Goal: Task Accomplishment & Management: Complete application form

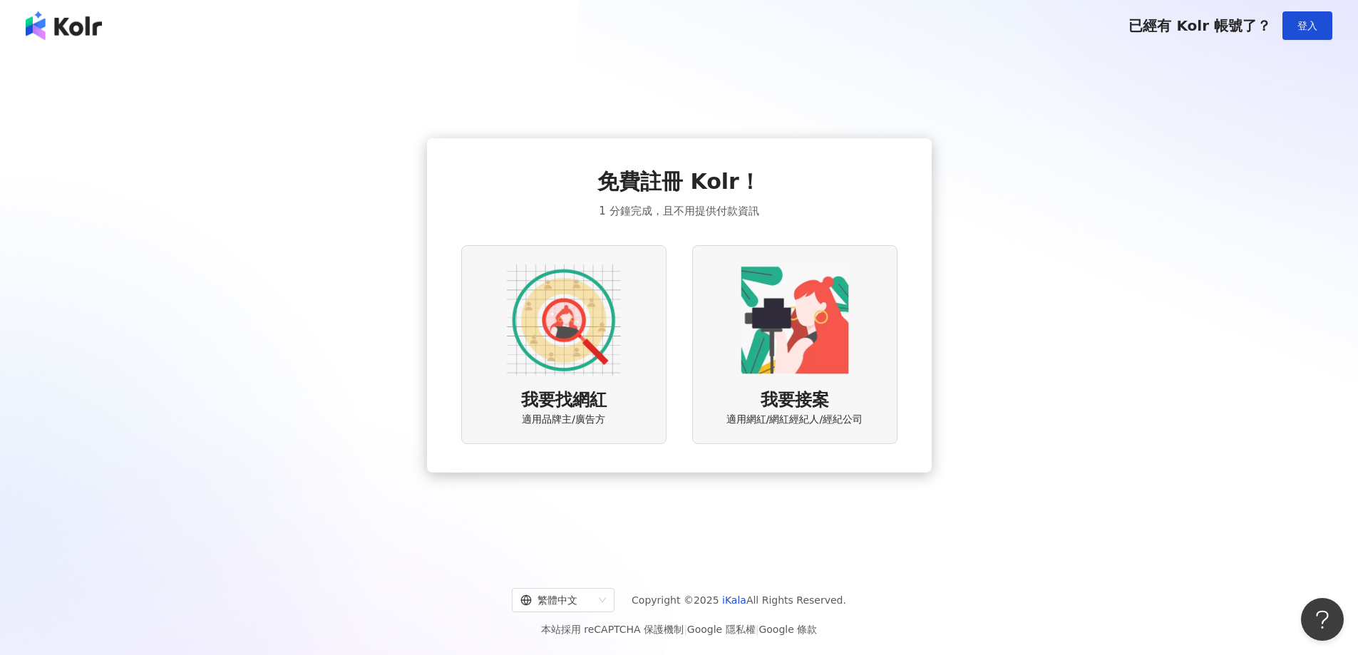
click at [584, 334] on img at bounding box center [564, 320] width 114 height 114
click at [564, 333] on img at bounding box center [564, 320] width 114 height 114
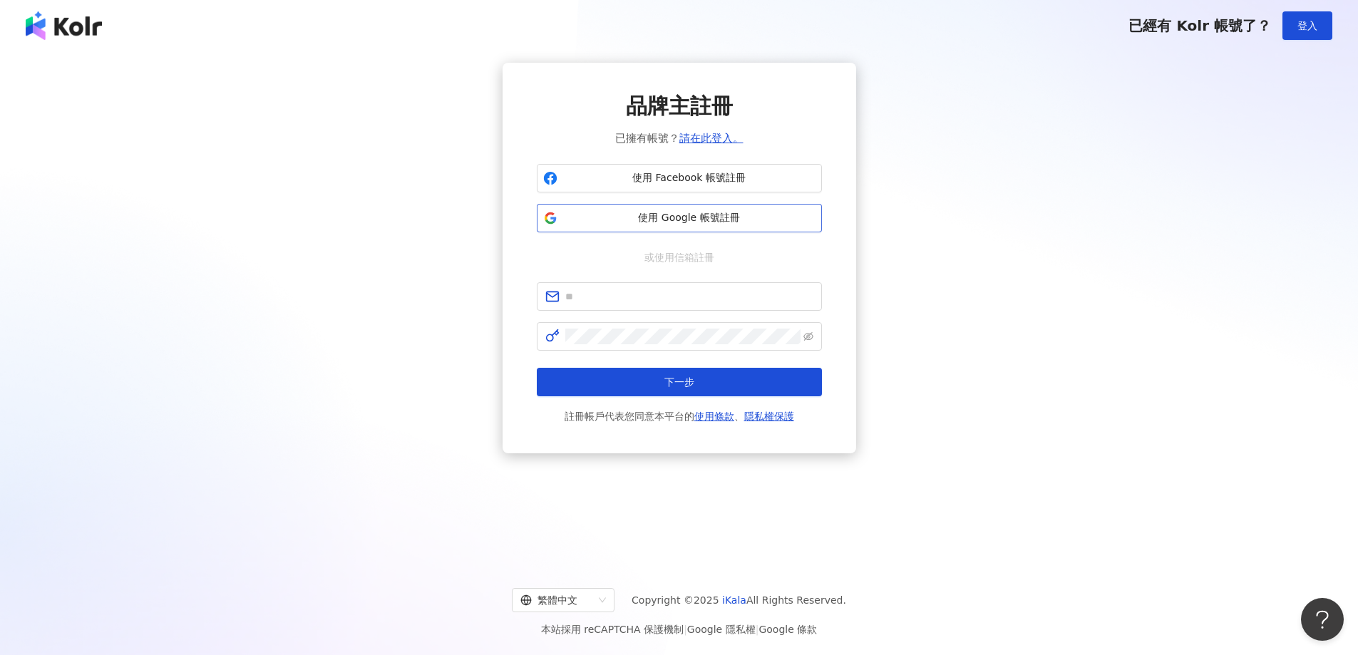
click at [723, 207] on button "使用 Google 帳號註冊" at bounding box center [679, 218] width 285 height 29
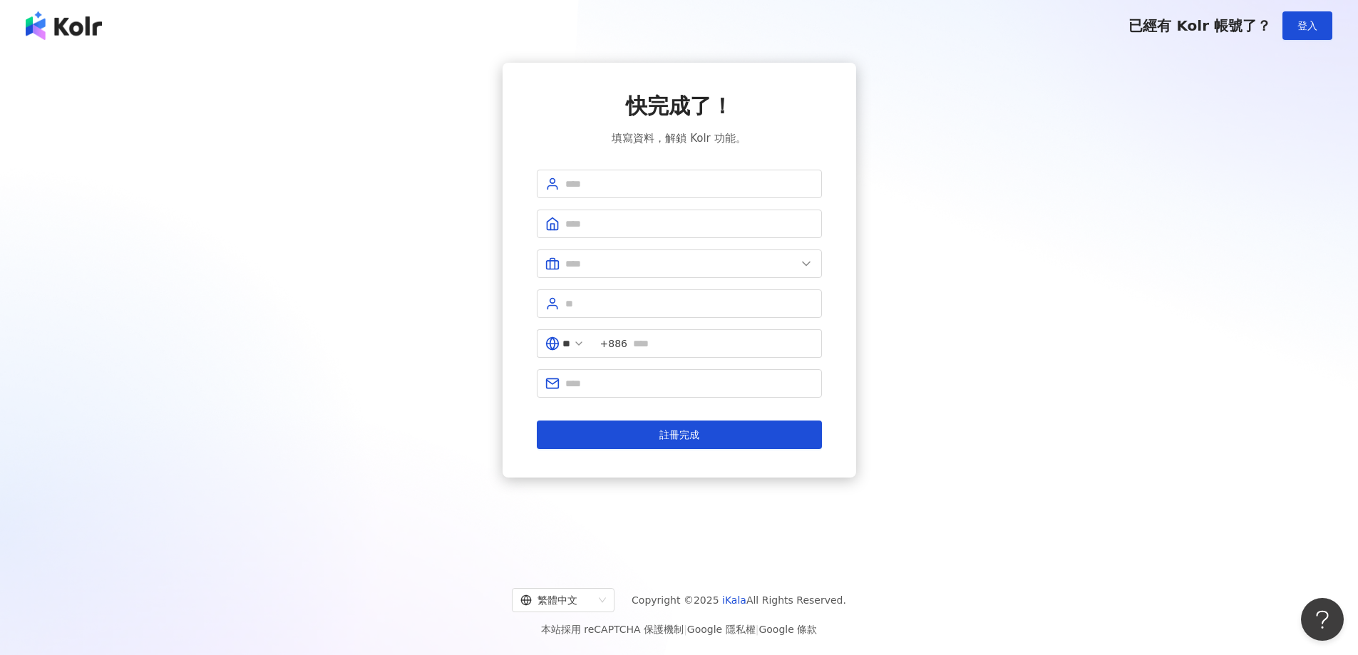
click at [63, 28] on img at bounding box center [64, 25] width 76 height 29
click at [648, 264] on input "text" at bounding box center [680, 264] width 231 height 16
click at [517, 327] on div "快完成了！ 填寫資料，解鎖 Kolr 功能。 美容業 醫療生技及保健業 食品飲料業 批發及零售業 電子商務業 金融業 資訊電子工業 觀光餐旅業 遊戲業 通訊業…" at bounding box center [680, 270] width 354 height 415
click at [584, 309] on input "text" at bounding box center [689, 304] width 248 height 16
click at [634, 232] on span at bounding box center [679, 224] width 285 height 29
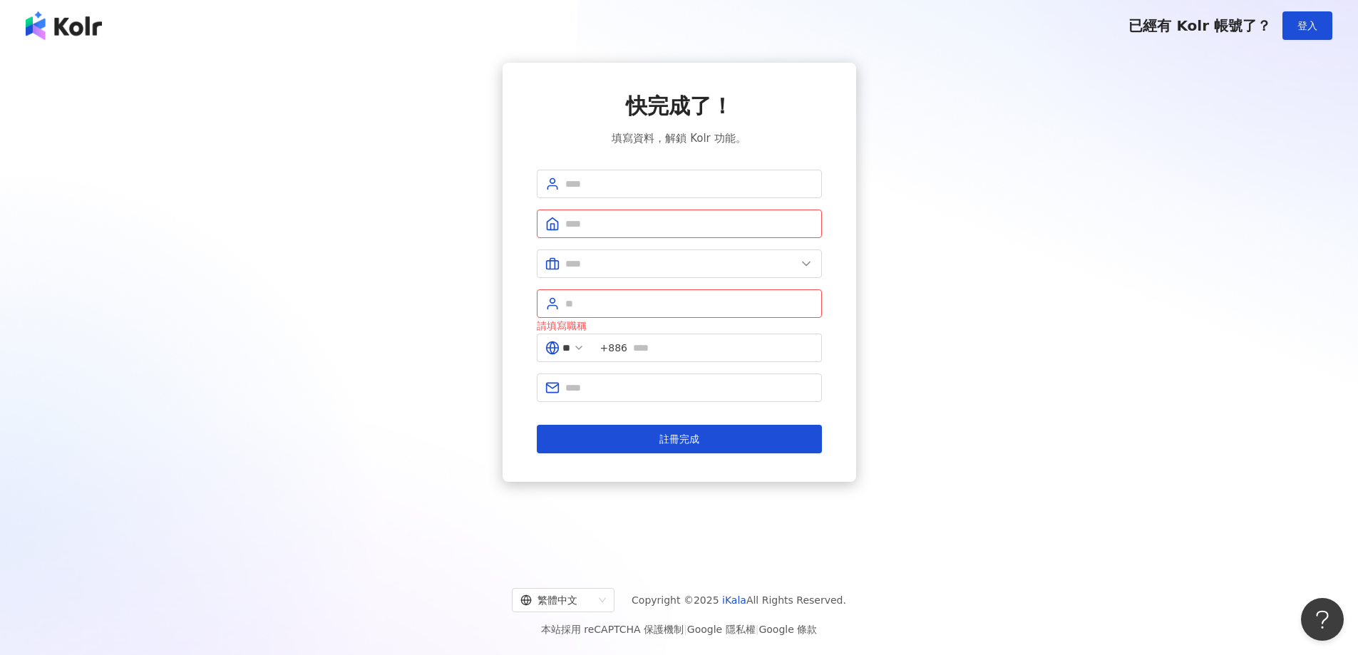
click at [525, 301] on div "快完成了！ 填寫資料，解鎖 Kolr 功能。 美容業 醫療生技及保健業 食品飲料業 批發及零售業 電子商務業 金融業 資訊電子工業 觀光餐旅業 遊戲業 通訊業…" at bounding box center [680, 272] width 354 height 419
